Goal: Navigation & Orientation: Find specific page/section

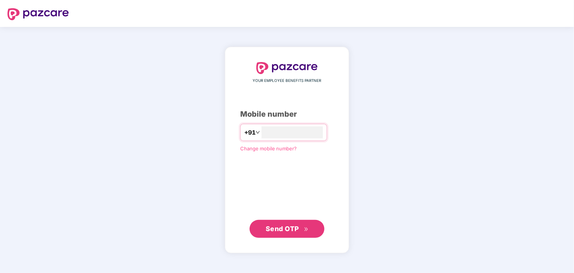
type input "**********"
click at [304, 234] on span "Send OTP" at bounding box center [287, 229] width 43 height 10
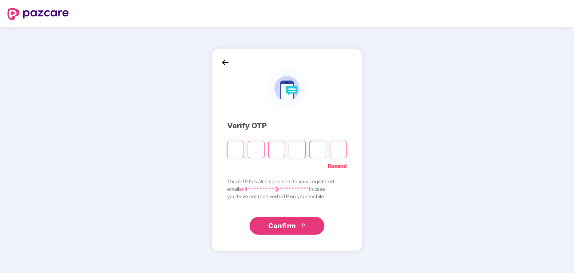
type input "*"
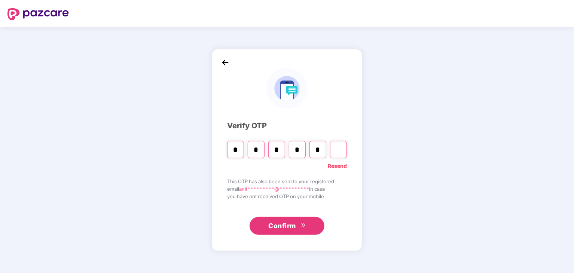
type input "*"
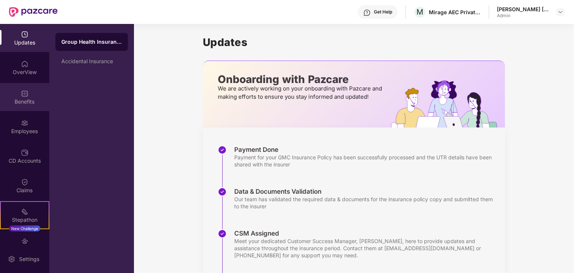
click at [10, 95] on div "Benefits" at bounding box center [24, 97] width 49 height 28
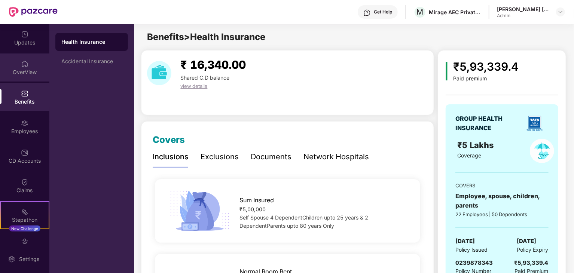
click at [8, 67] on div "OverView" at bounding box center [24, 68] width 49 height 28
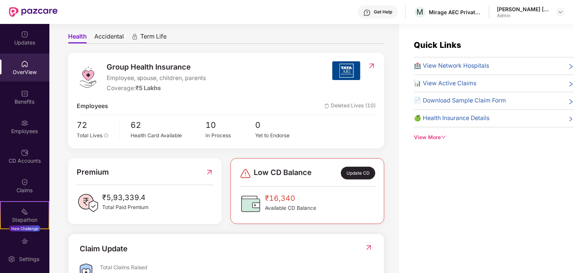
scroll to position [75, 0]
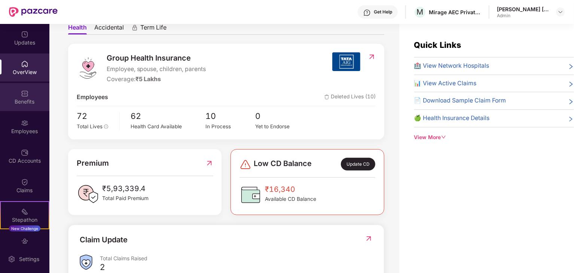
click at [16, 103] on div "Benefits" at bounding box center [24, 101] width 49 height 7
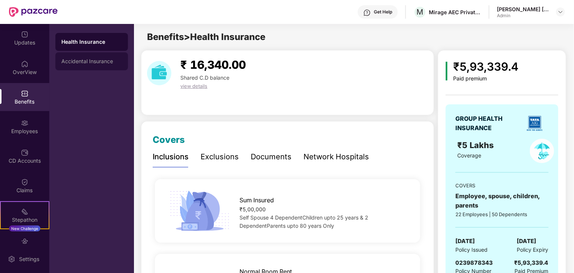
click at [86, 63] on div "Accidental Insurance" at bounding box center [91, 61] width 61 height 6
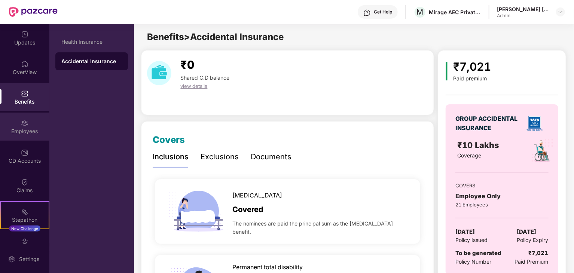
click at [16, 134] on div "Employees" at bounding box center [24, 131] width 49 height 7
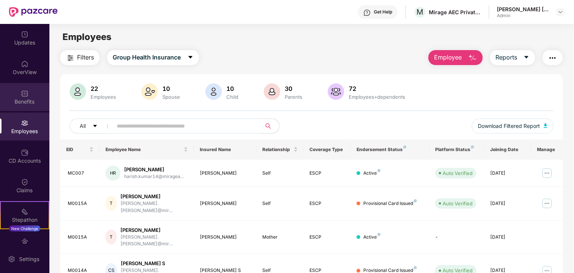
click at [29, 102] on div "Benefits" at bounding box center [24, 101] width 49 height 7
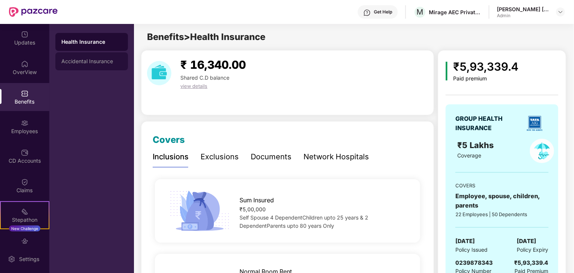
click at [100, 60] on div "Accidental Insurance" at bounding box center [91, 61] width 61 height 6
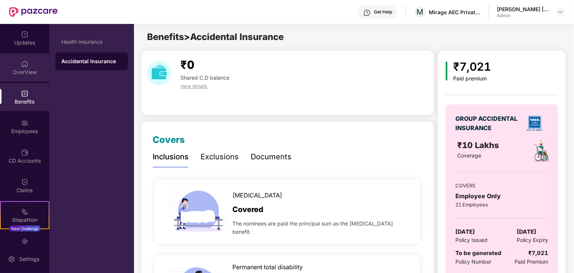
click at [34, 76] on div "OverView" at bounding box center [24, 68] width 49 height 28
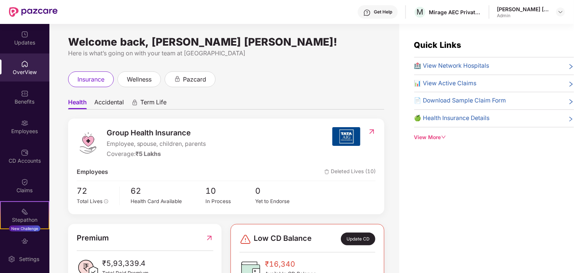
click at [155, 104] on span "Term Life" at bounding box center [153, 103] width 26 height 11
